Goal: Task Accomplishment & Management: Complete application form

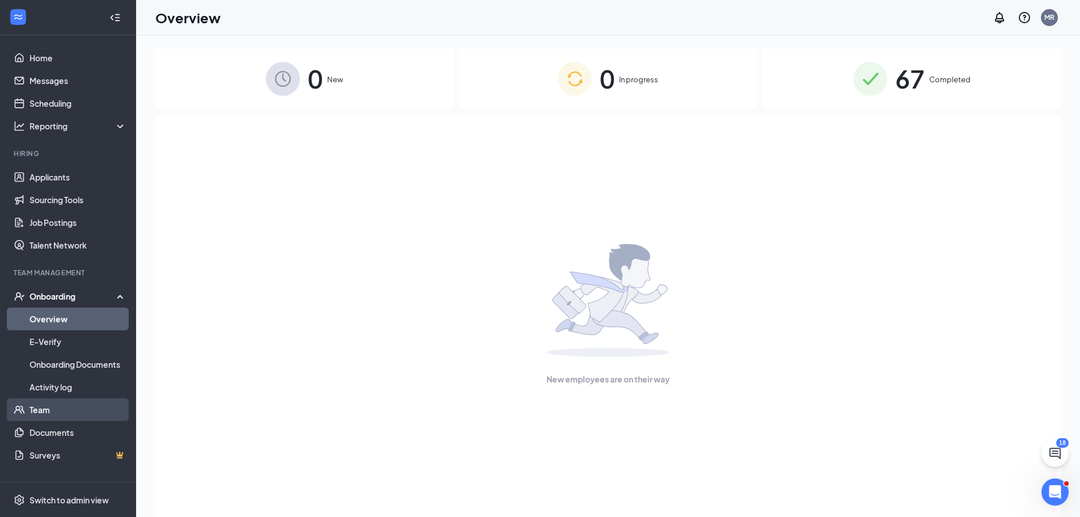
click at [42, 414] on link "Team" at bounding box center [77, 409] width 97 height 23
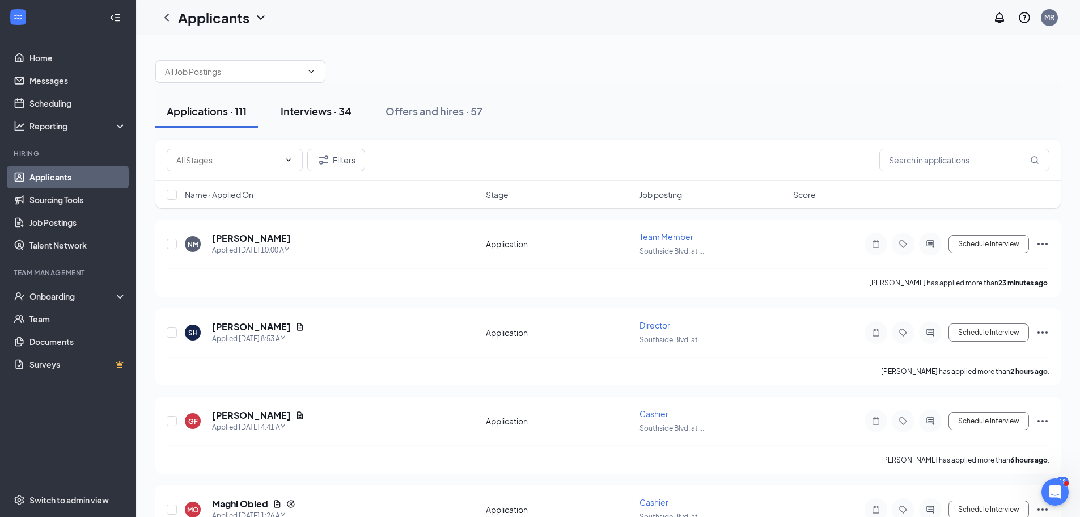
click at [331, 112] on div "Interviews · 34" at bounding box center [316, 111] width 71 height 14
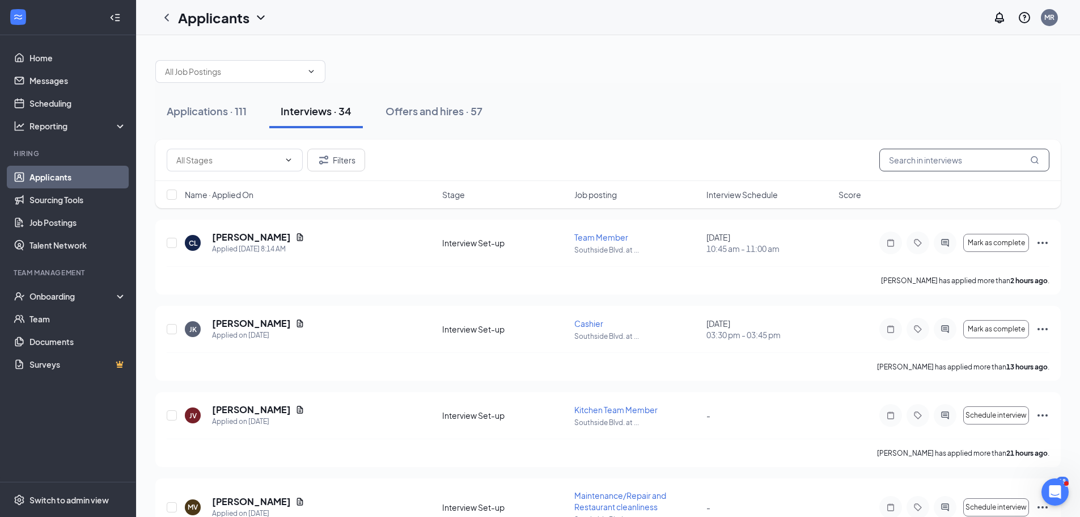
click at [964, 162] on input "text" at bounding box center [965, 160] width 170 height 23
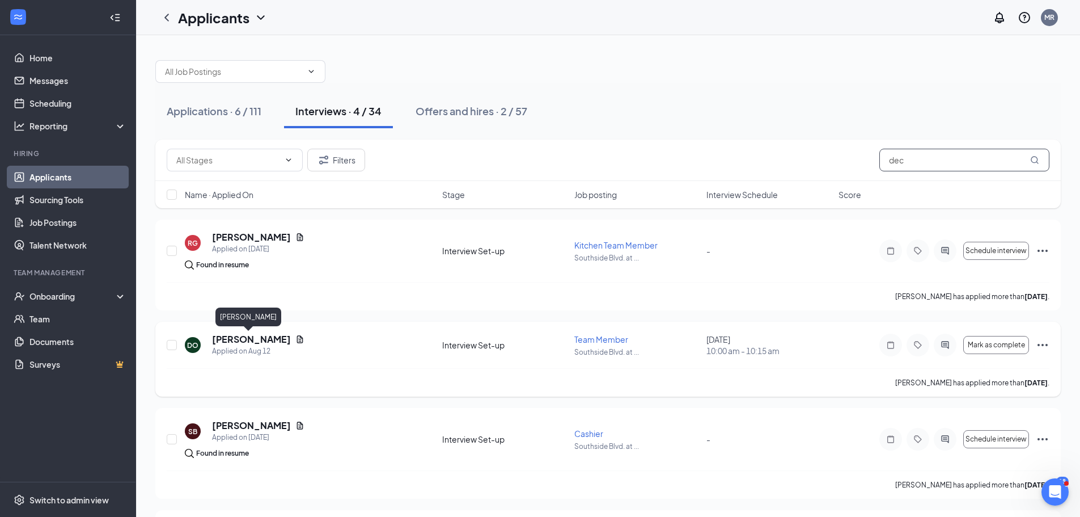
type input "dec"
click at [256, 337] on h5 "[PERSON_NAME]" at bounding box center [251, 339] width 79 height 12
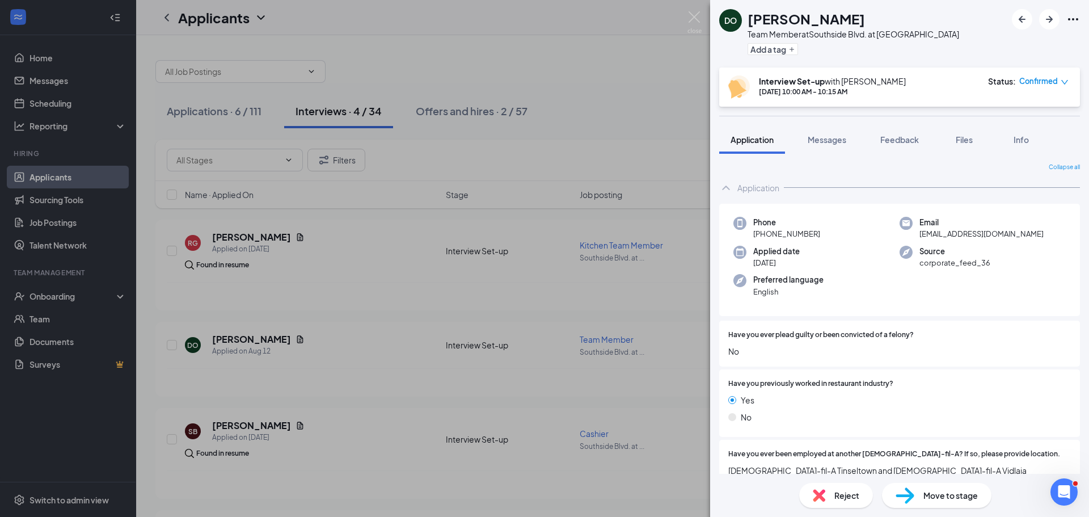
click at [942, 497] on span "Move to stage" at bounding box center [950, 495] width 54 height 12
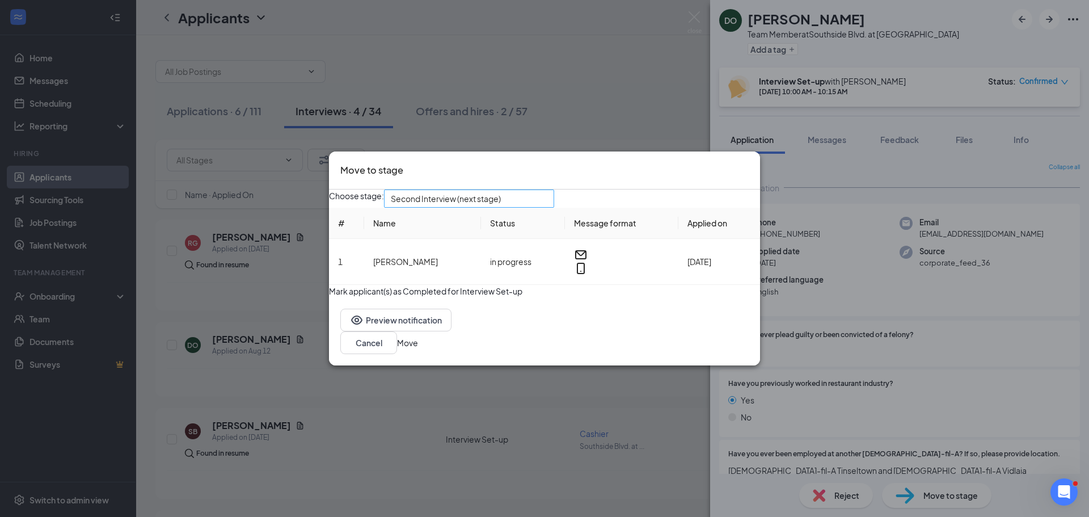
click at [501, 197] on span "Second Interview (next stage)" at bounding box center [446, 198] width 110 height 17
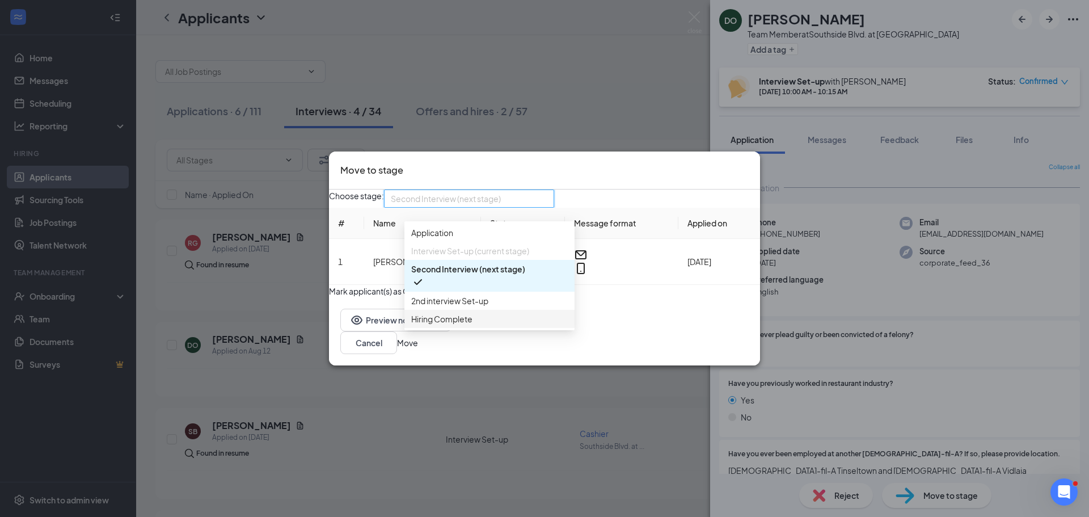
click at [463, 325] on span "Hiring Complete" at bounding box center [441, 319] width 61 height 12
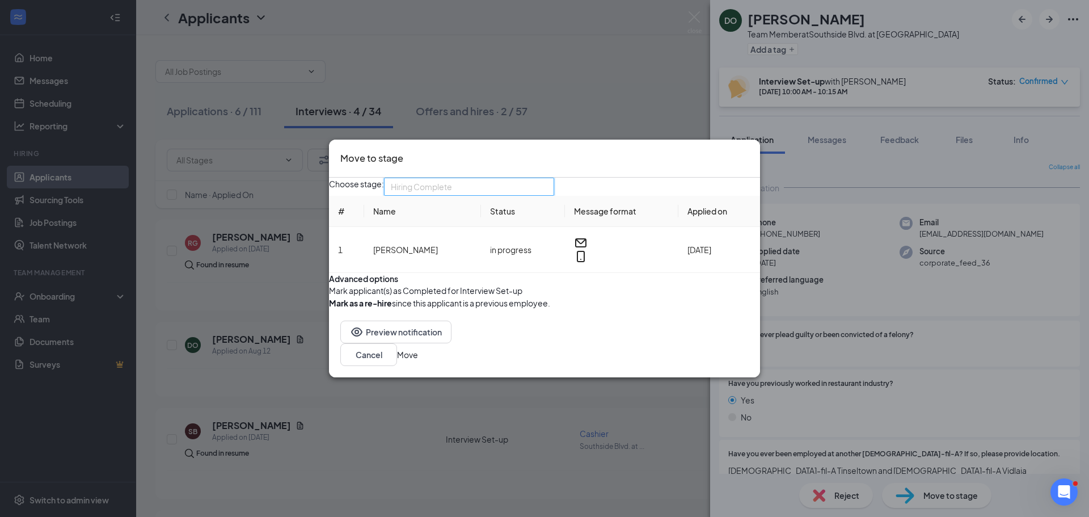
click at [517, 178] on span "Hiring Complete" at bounding box center [464, 193] width 146 height 31
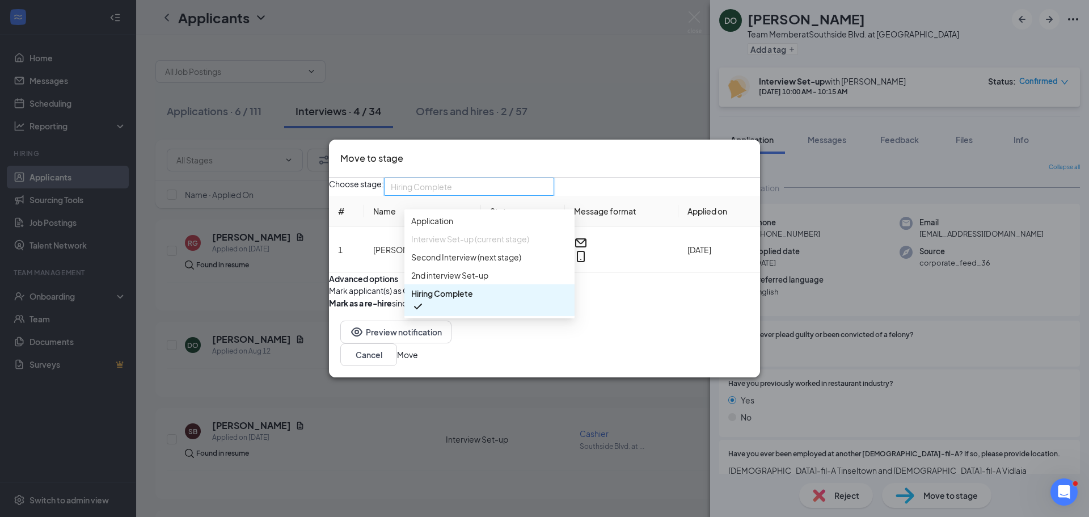
click at [517, 178] on span "Hiring Complete" at bounding box center [464, 193] width 146 height 31
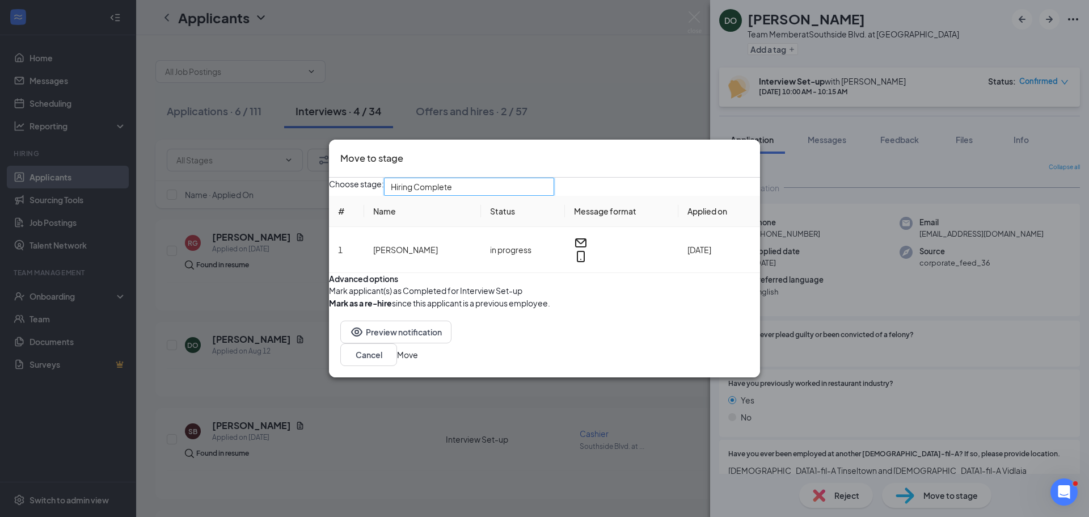
click at [418, 361] on button "Move" at bounding box center [407, 354] width 21 height 12
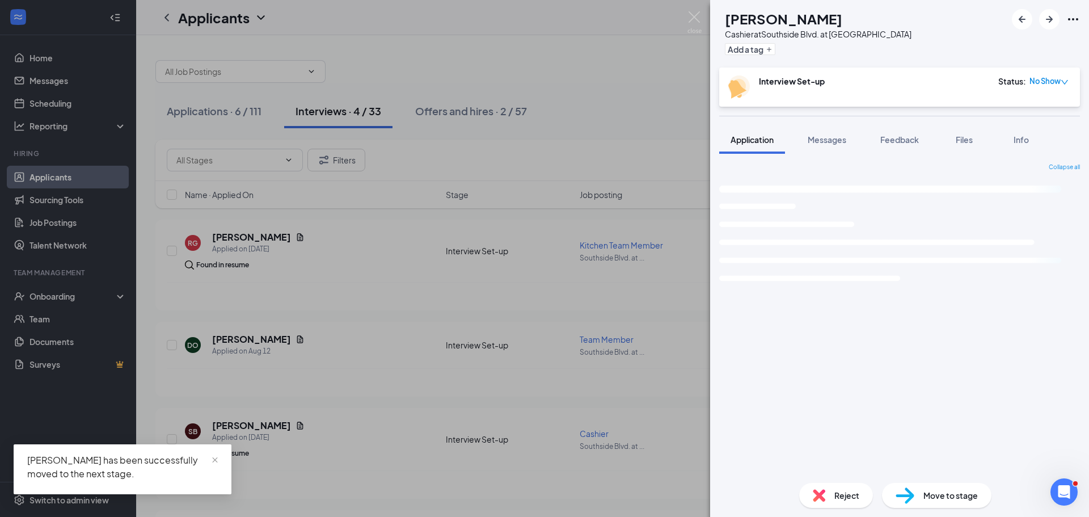
click at [57, 301] on div "SB [PERSON_NAME] Cashier at [GEOGRAPHIC_DATA]. at [GEOGRAPHIC_DATA] Add a tag I…" at bounding box center [544, 258] width 1089 height 517
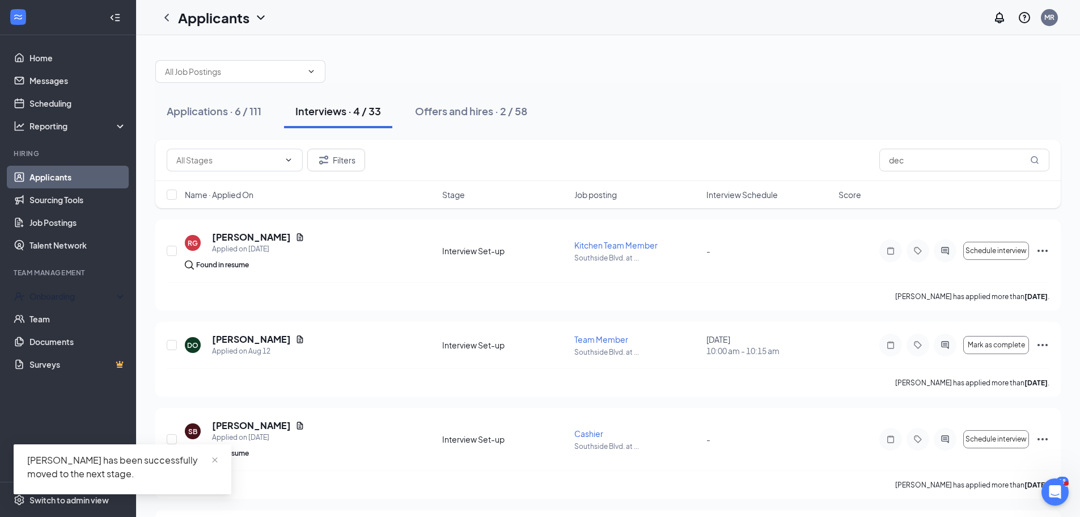
click at [60, 296] on div "Onboarding" at bounding box center [72, 295] width 87 height 11
click at [61, 324] on link "Overview" at bounding box center [76, 321] width 99 height 23
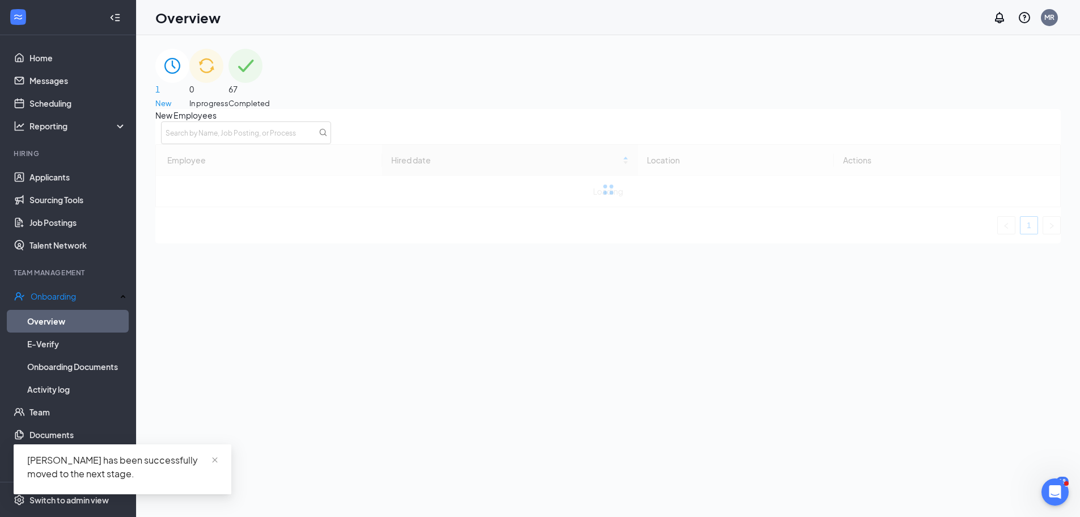
click at [189, 81] on div "1 New" at bounding box center [172, 79] width 34 height 60
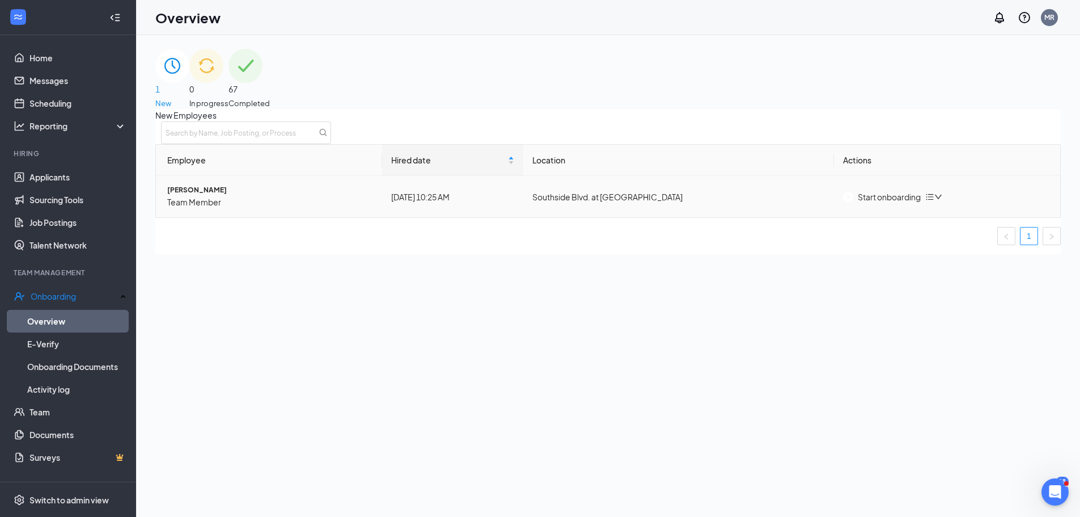
click at [896, 203] on div "Start onboarding" at bounding box center [882, 197] width 78 height 12
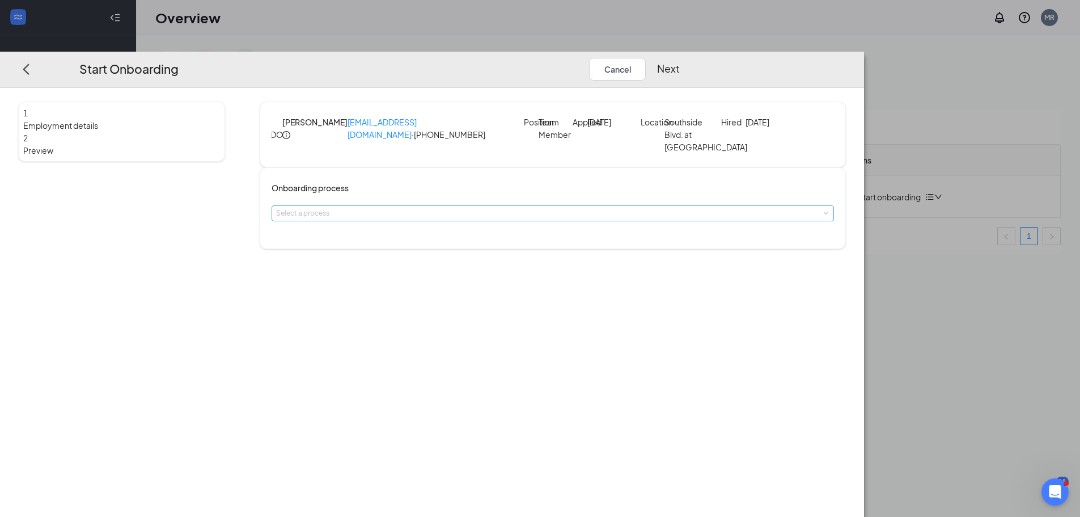
click at [505, 219] on div "Select a process" at bounding box center [550, 213] width 548 height 11
click at [474, 257] on li "New Hire Paperwork" at bounding box center [473, 253] width 186 height 19
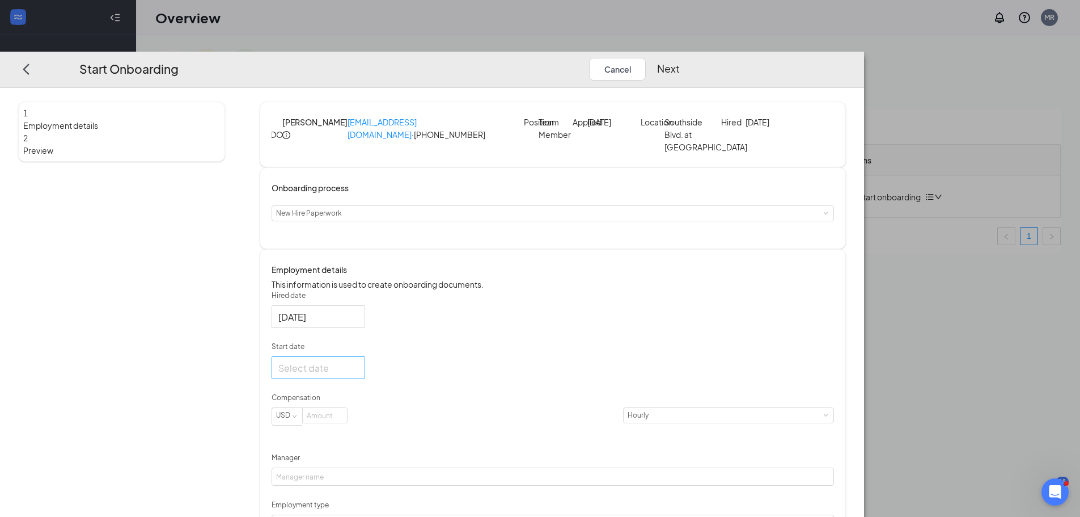
click at [358, 375] on div at bounding box center [318, 368] width 80 height 14
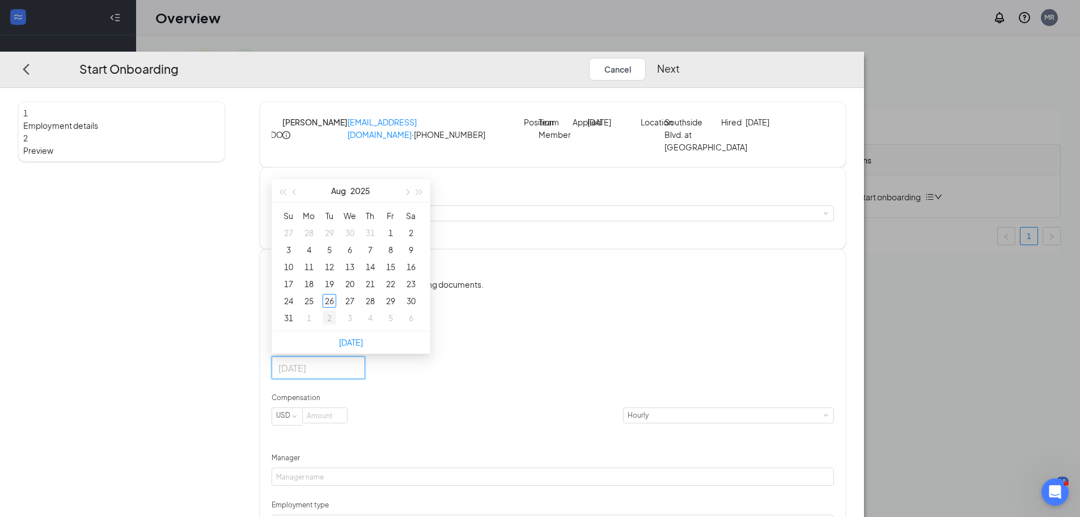
type input "[DATE]"
click at [336, 324] on div "2" at bounding box center [330, 318] width 14 height 14
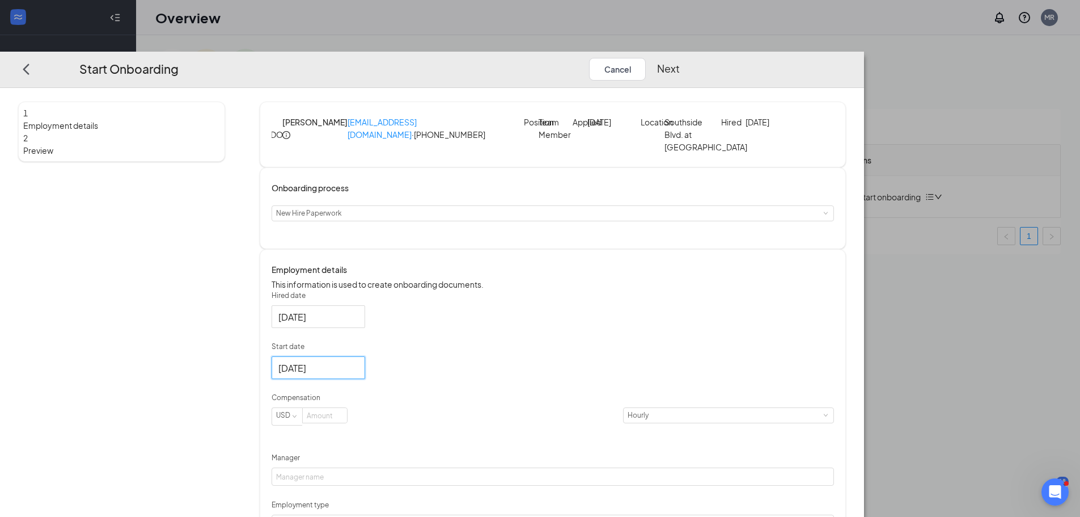
scroll to position [149, 0]
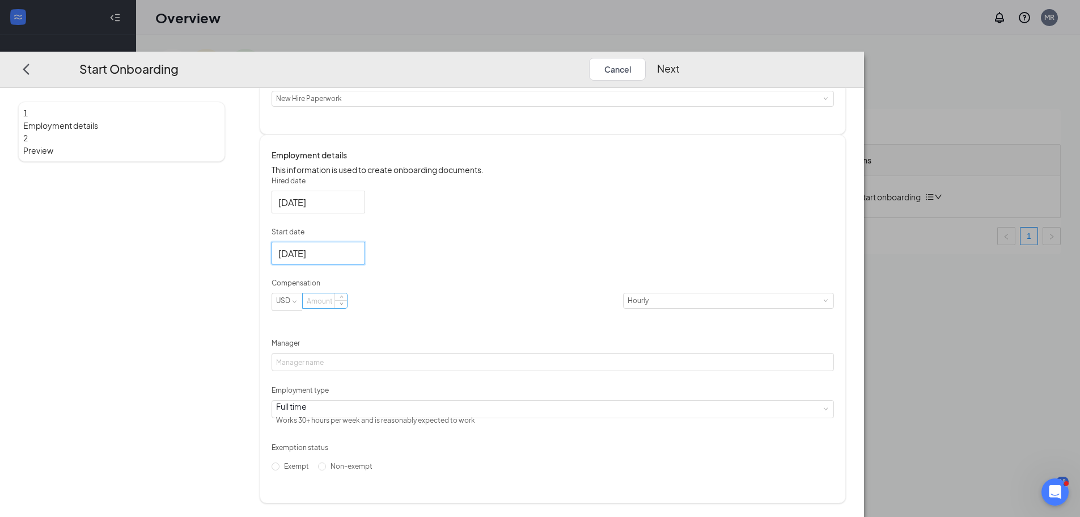
click at [347, 302] on input at bounding box center [325, 300] width 44 height 15
type input "15"
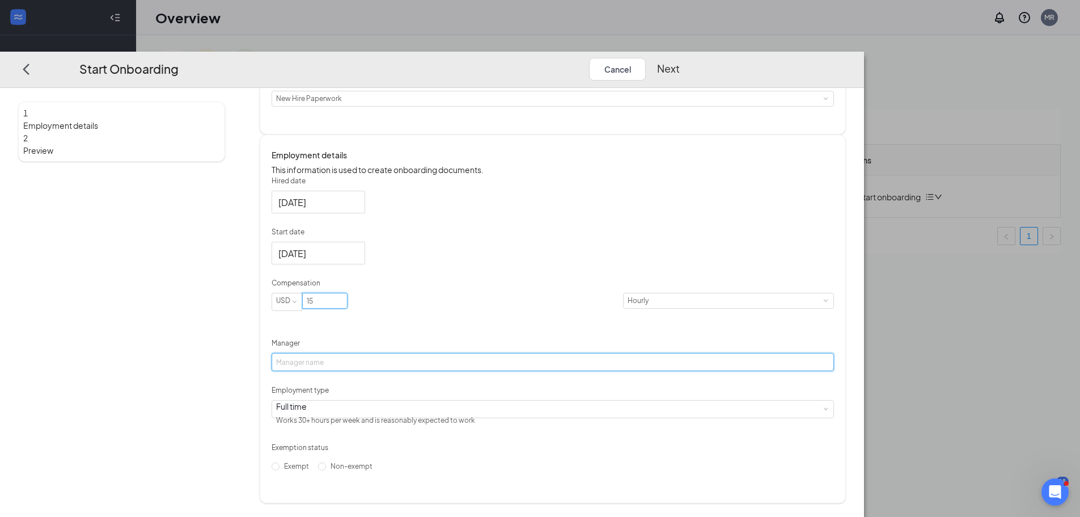
click at [466, 365] on input "Manager" at bounding box center [553, 362] width 563 height 18
type input "[PERSON_NAME] 9am"
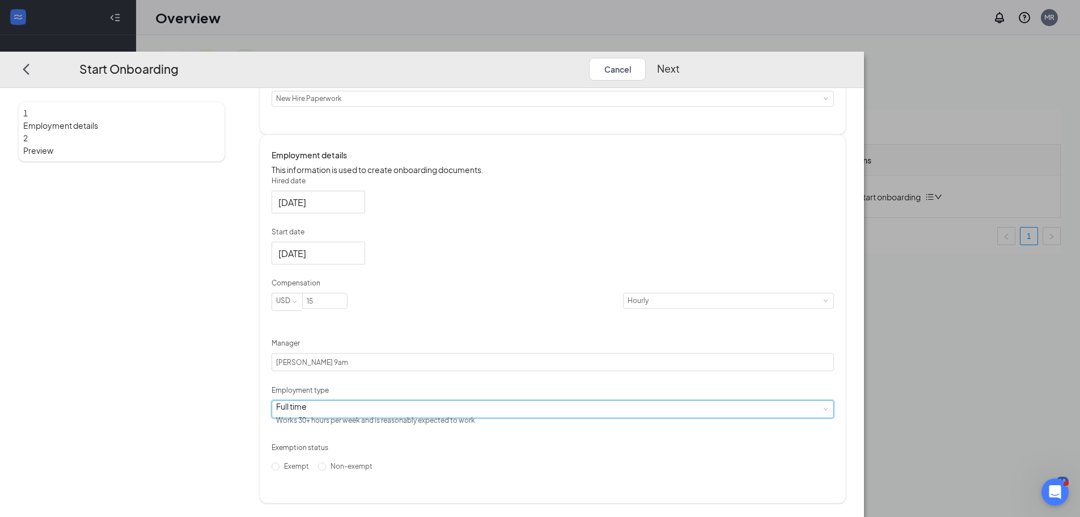
click at [469, 417] on div "Full time Works 30+ hours per week and is reasonably expected to work" at bounding box center [553, 408] width 554 height 17
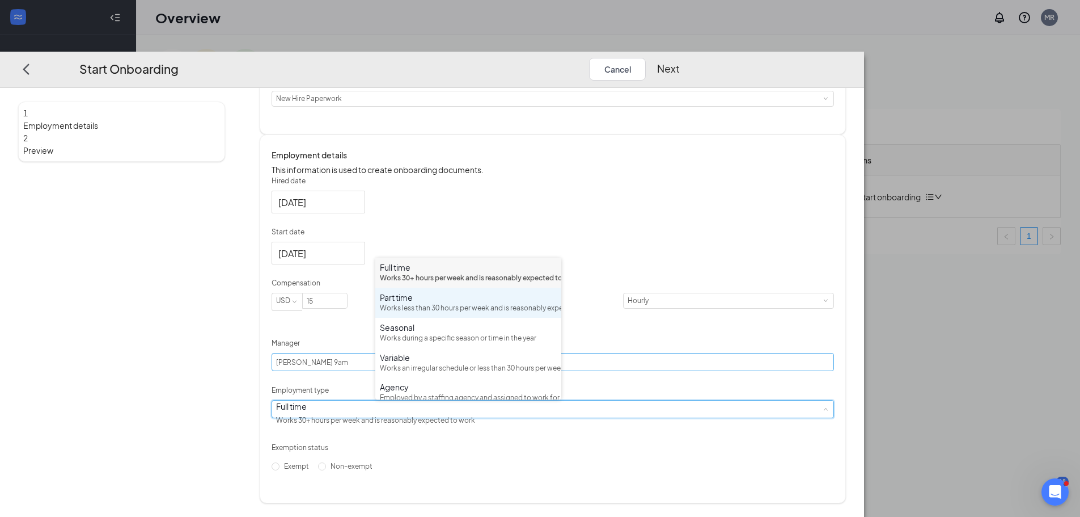
drag, startPoint x: 472, startPoint y: 320, endPoint x: 466, endPoint y: 365, distance: 44.7
click at [472, 314] on div "Works less than 30 hours per week and is reasonably expected to work" at bounding box center [468, 308] width 177 height 11
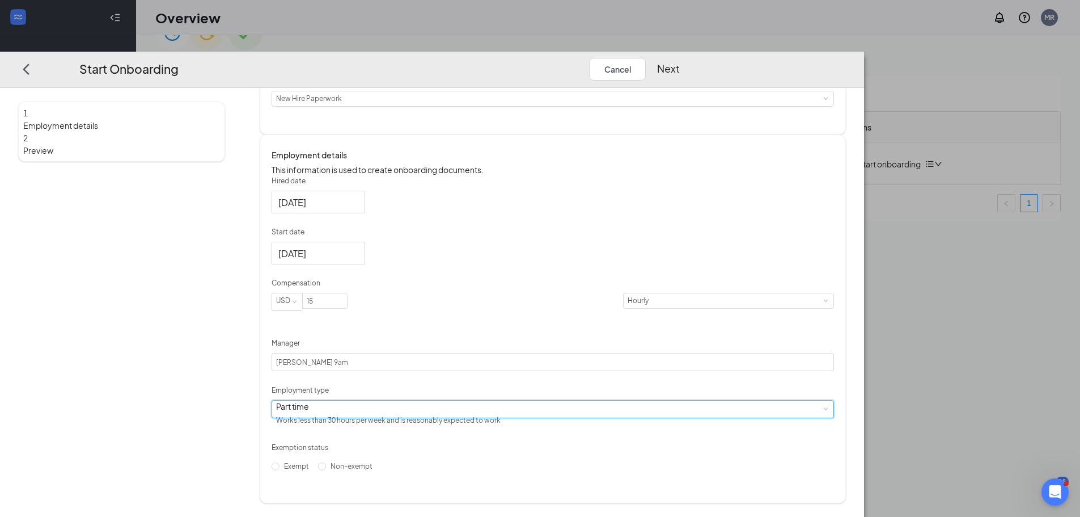
scroll to position [51, 0]
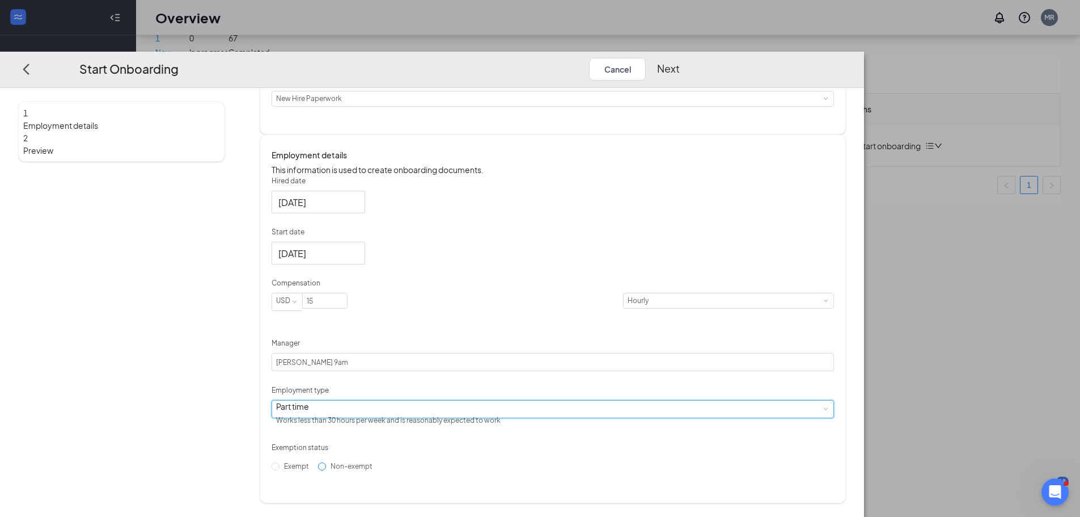
click at [326, 470] on input "Non-exempt" at bounding box center [322, 466] width 8 height 8
radio input "true"
click at [680, 58] on button "Next" at bounding box center [668, 69] width 23 height 23
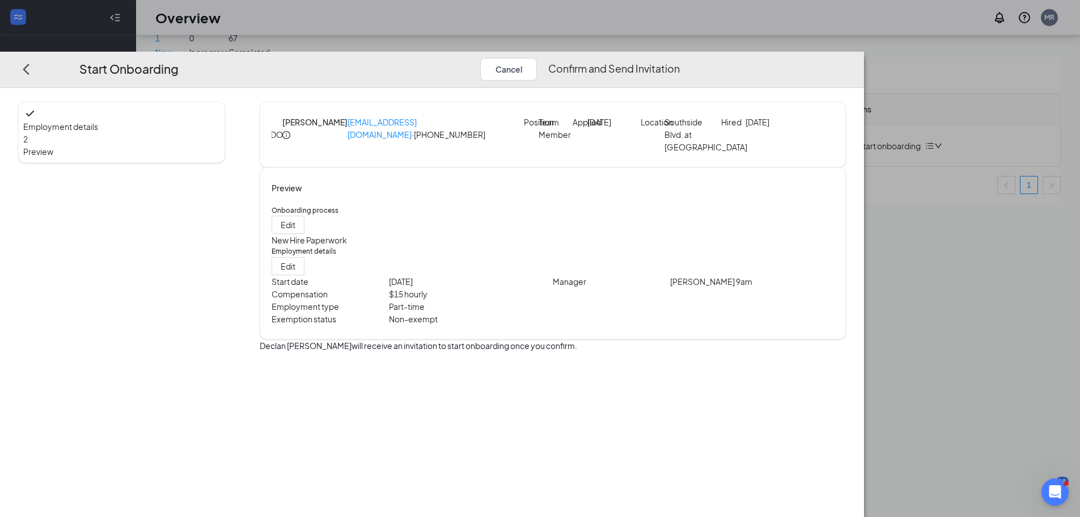
scroll to position [0, 0]
click at [680, 58] on button "Confirm and Send Invitation" at bounding box center [614, 69] width 132 height 23
